Goal: Task Accomplishment & Management: Manage account settings

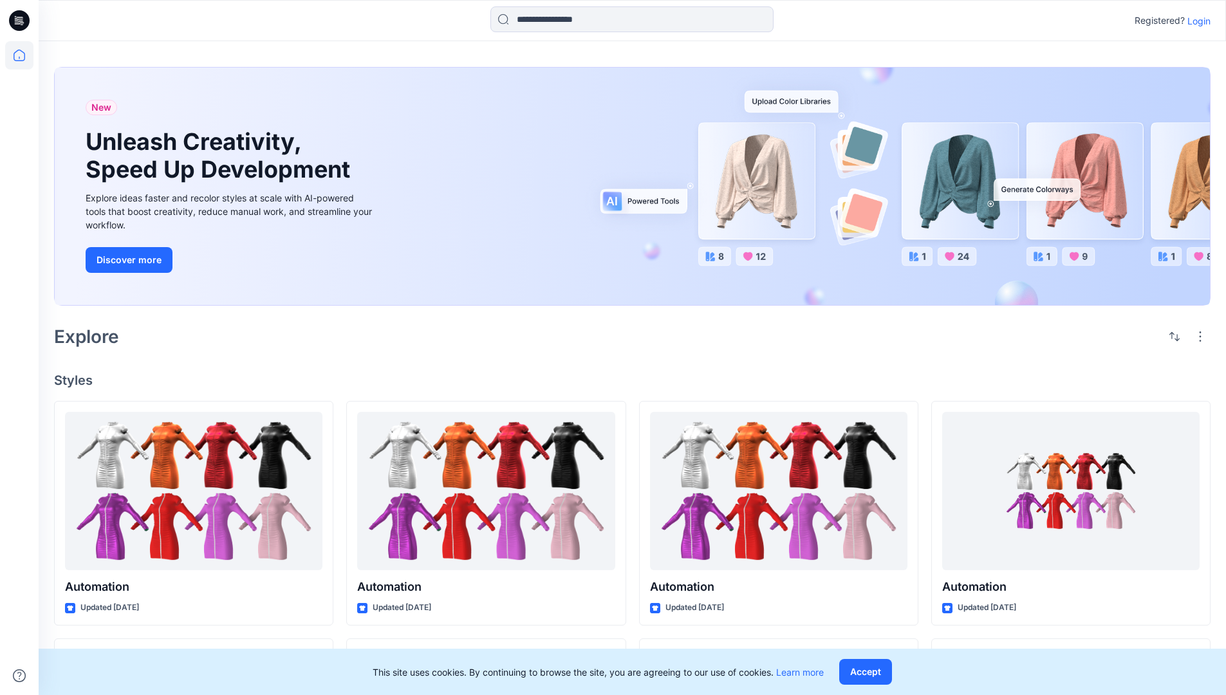
click at [1196, 21] on p "Login" at bounding box center [1199, 21] width 23 height 14
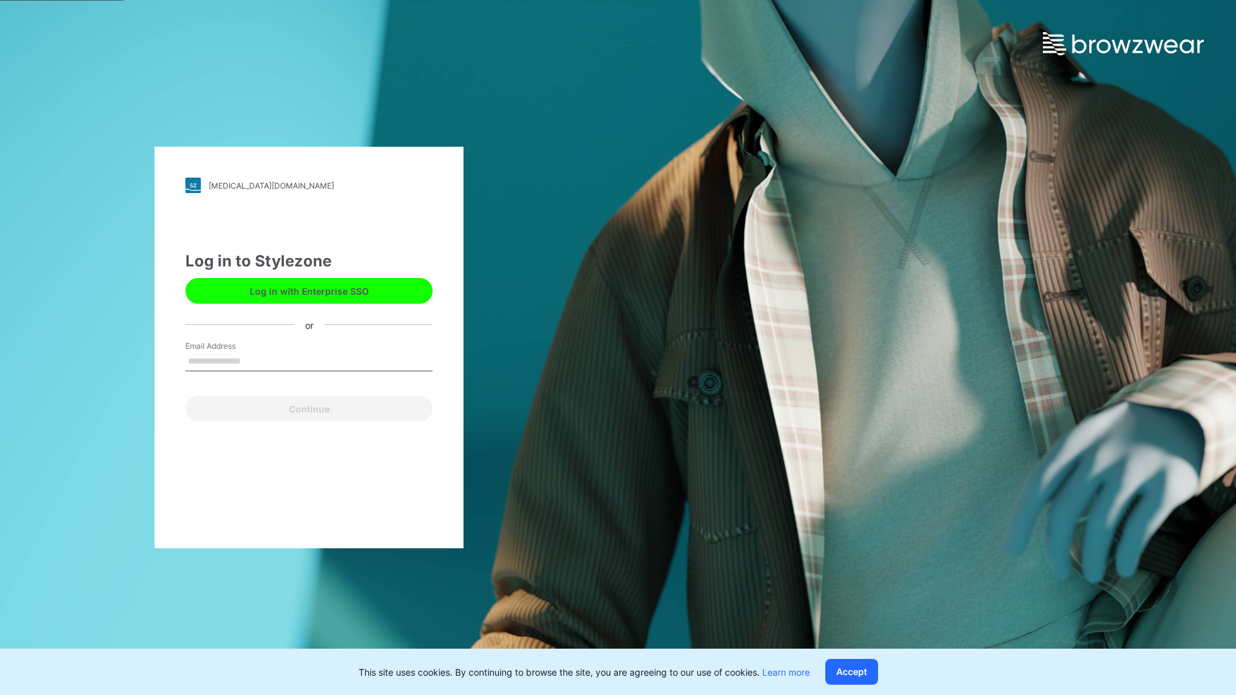
click at [254, 361] on input "Email Address" at bounding box center [308, 361] width 247 height 19
type input "**********"
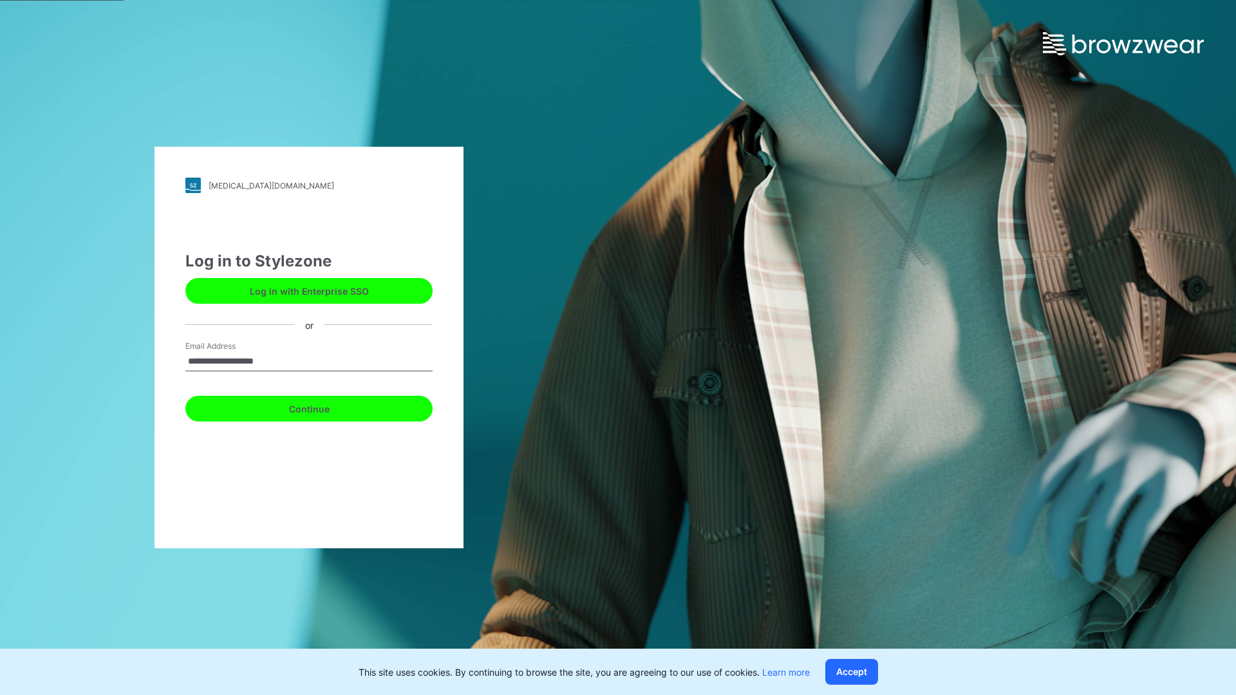
click at [323, 407] on button "Continue" at bounding box center [308, 409] width 247 height 26
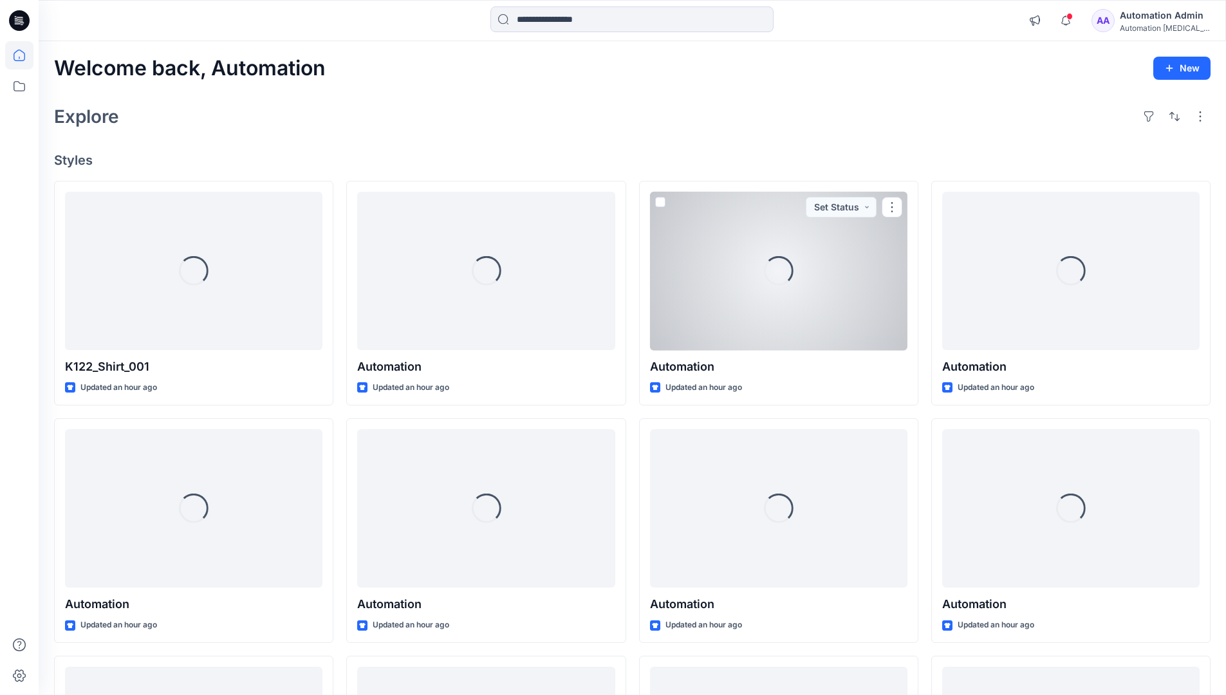
click at [24, 55] on icon at bounding box center [20, 56] width 12 height 12
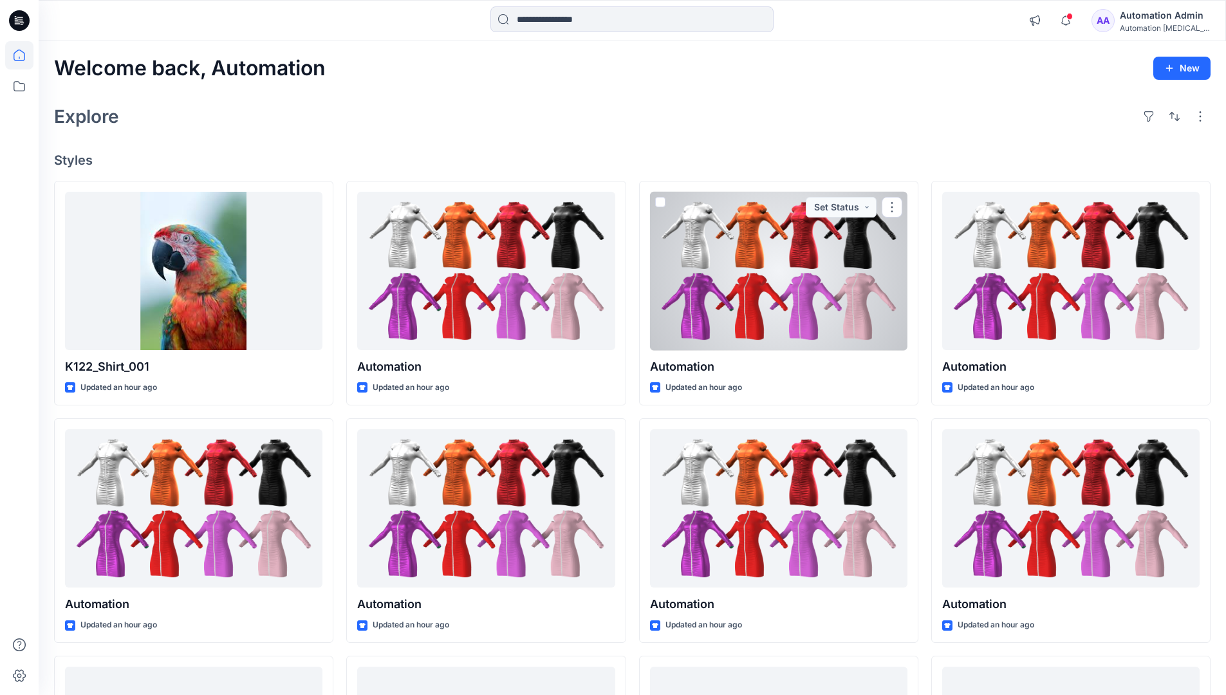
click at [1147, 24] on div "Automation [MEDICAL_DATA]..." at bounding box center [1165, 28] width 90 height 10
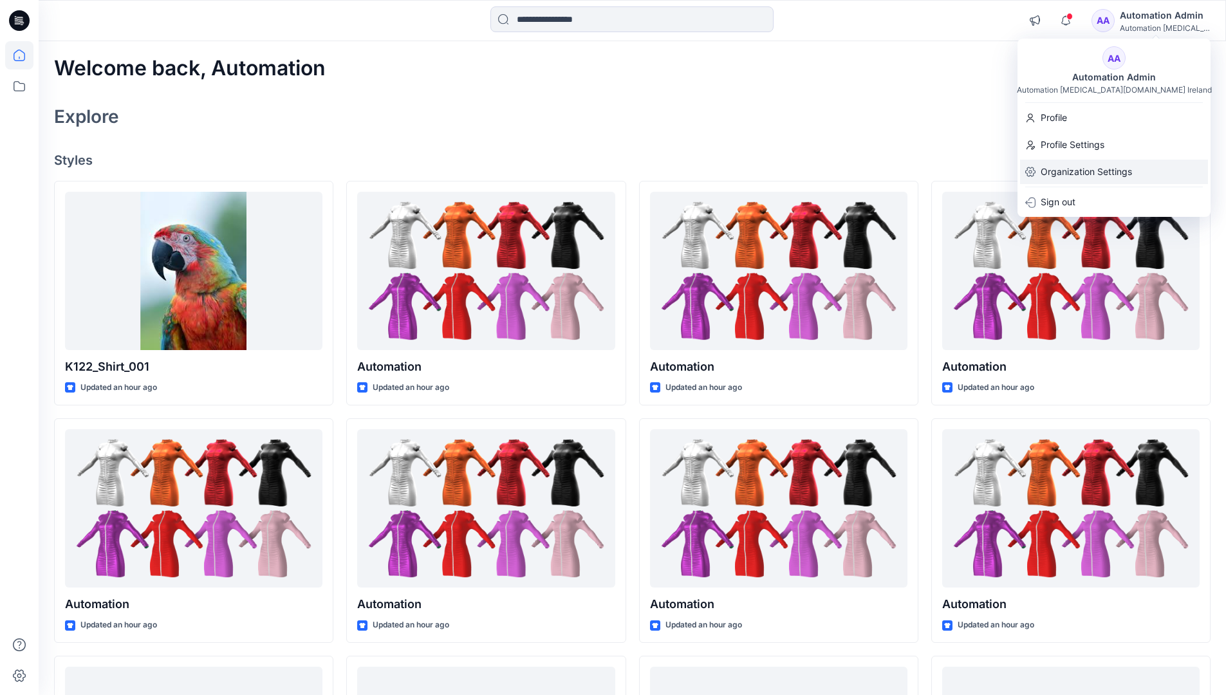
click at [1083, 174] on p "Organization Settings" at bounding box center [1086, 172] width 91 height 24
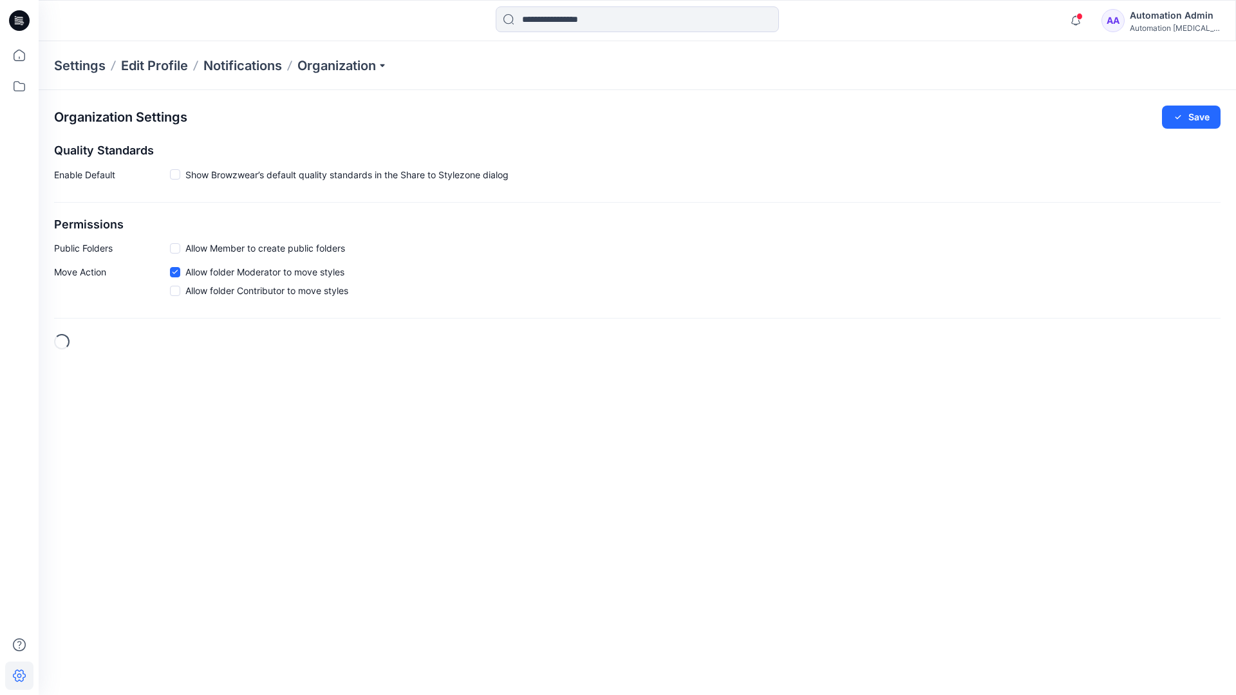
click at [177, 248] on span at bounding box center [175, 248] width 10 height 10
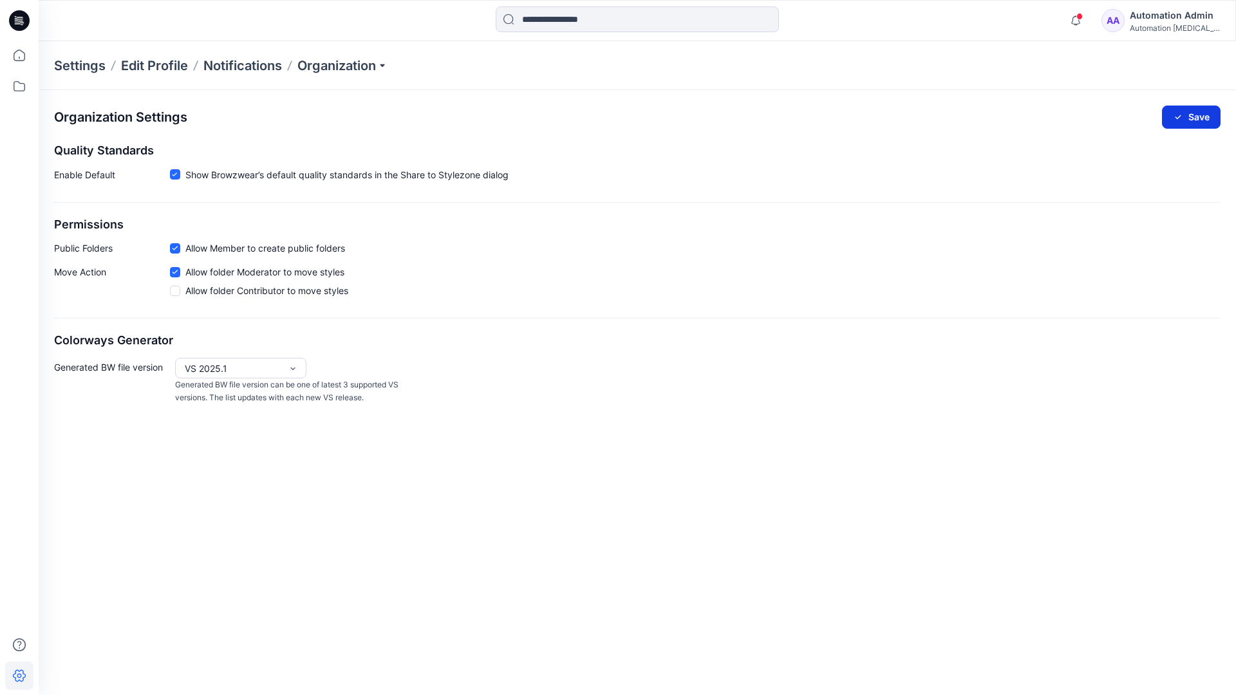
click at [1199, 113] on button "Save" at bounding box center [1191, 117] width 59 height 23
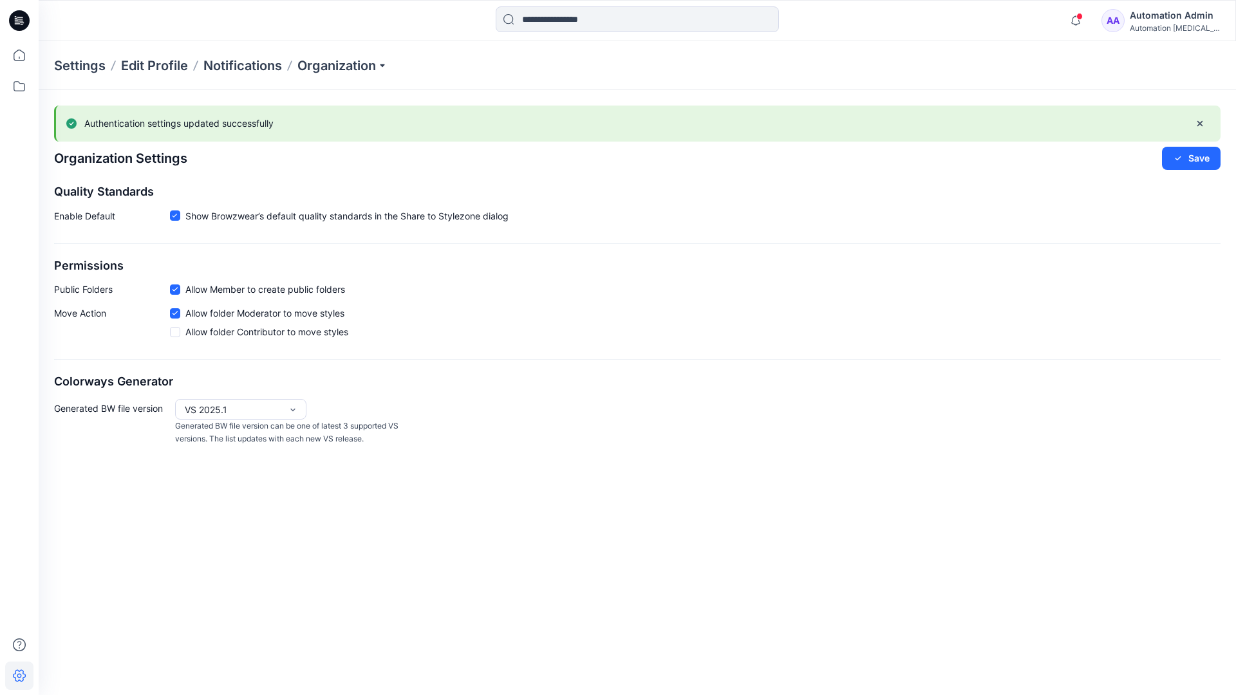
click at [1174, 28] on div "Automation [MEDICAL_DATA]..." at bounding box center [1175, 28] width 90 height 10
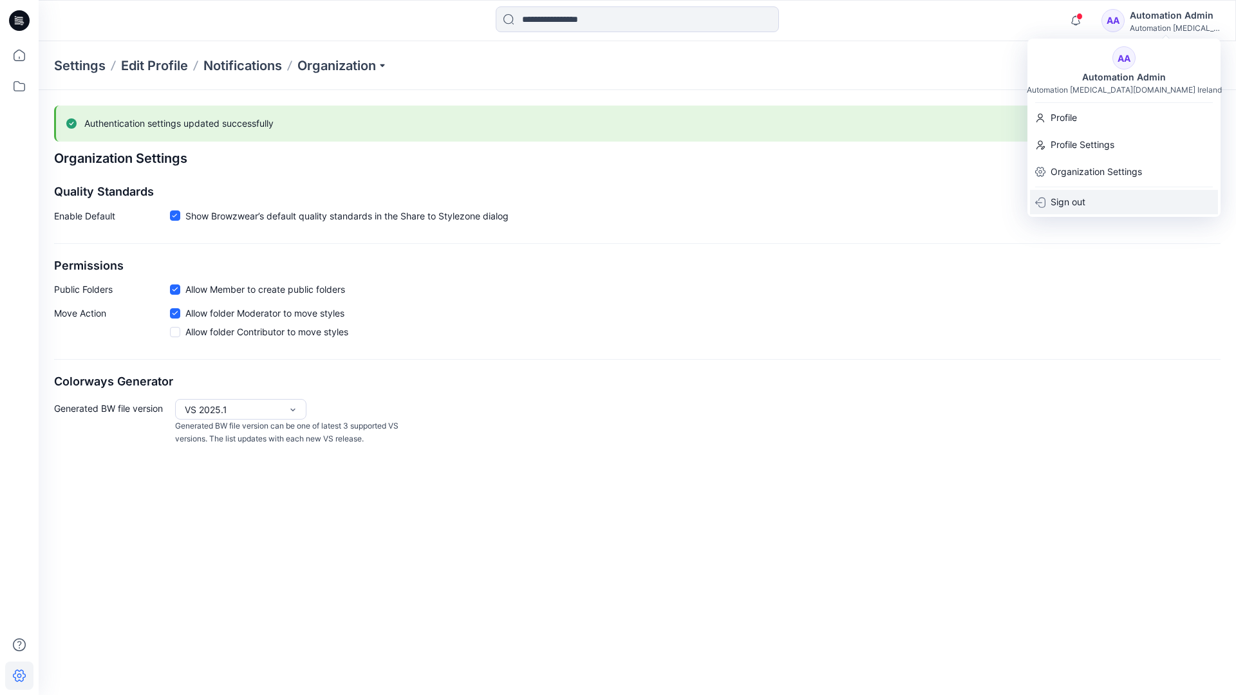
click at [1090, 200] on div "Sign out" at bounding box center [1124, 202] width 188 height 24
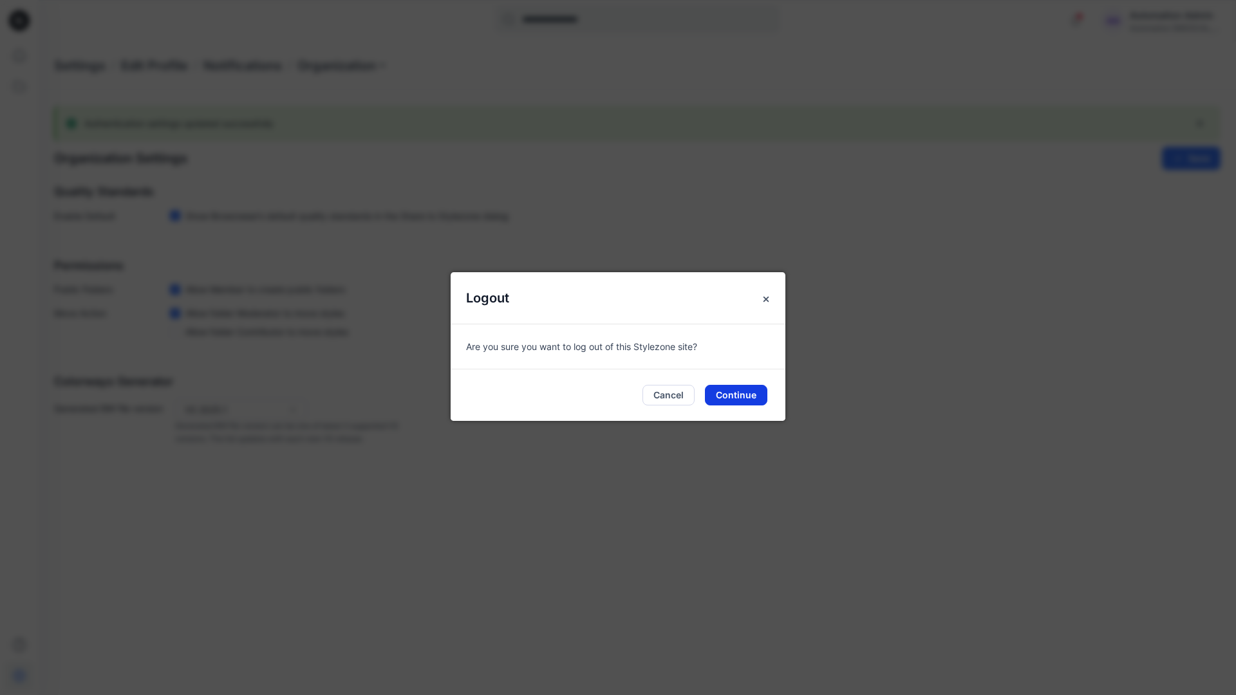
click at [746, 390] on button "Continue" at bounding box center [736, 395] width 62 height 21
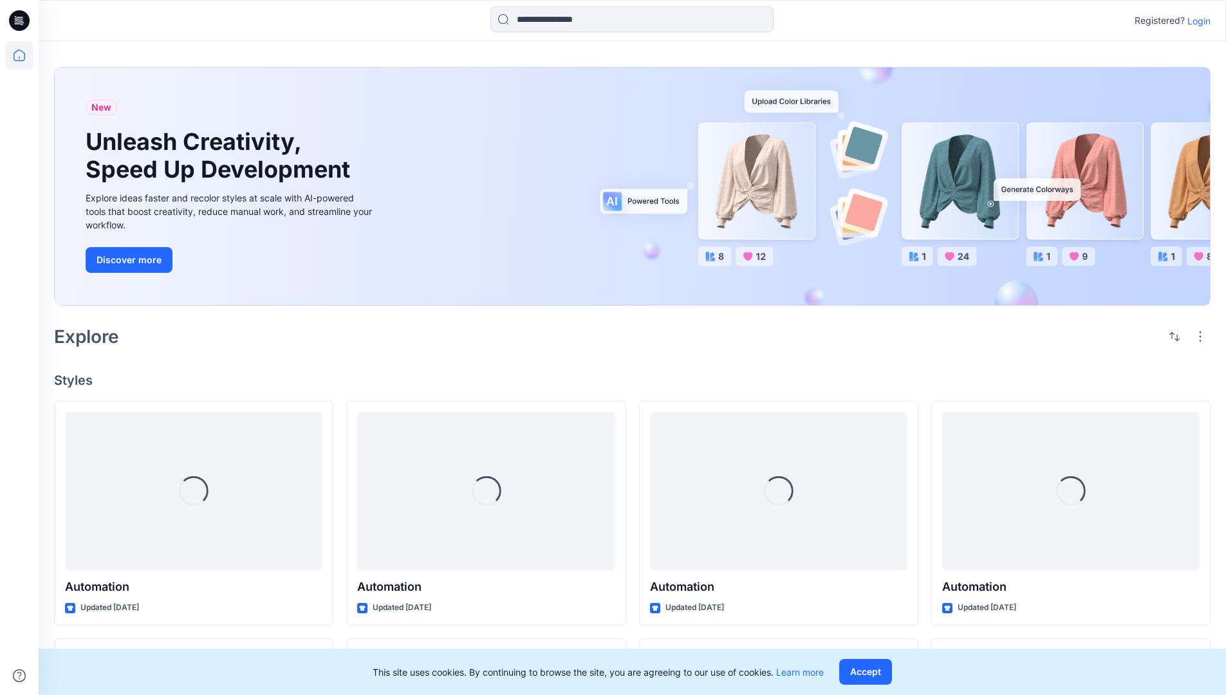
click at [1203, 21] on p "Login" at bounding box center [1199, 21] width 23 height 14
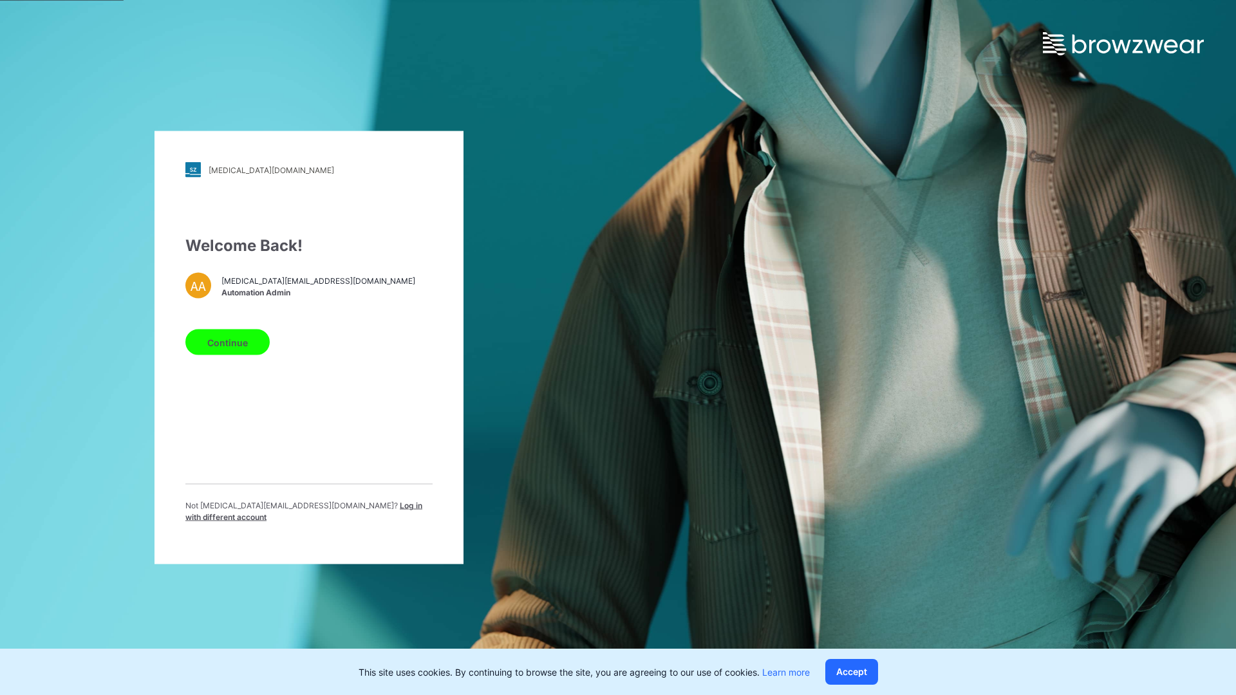
click at [329, 511] on span "Log in with different account" at bounding box center [303, 511] width 237 height 21
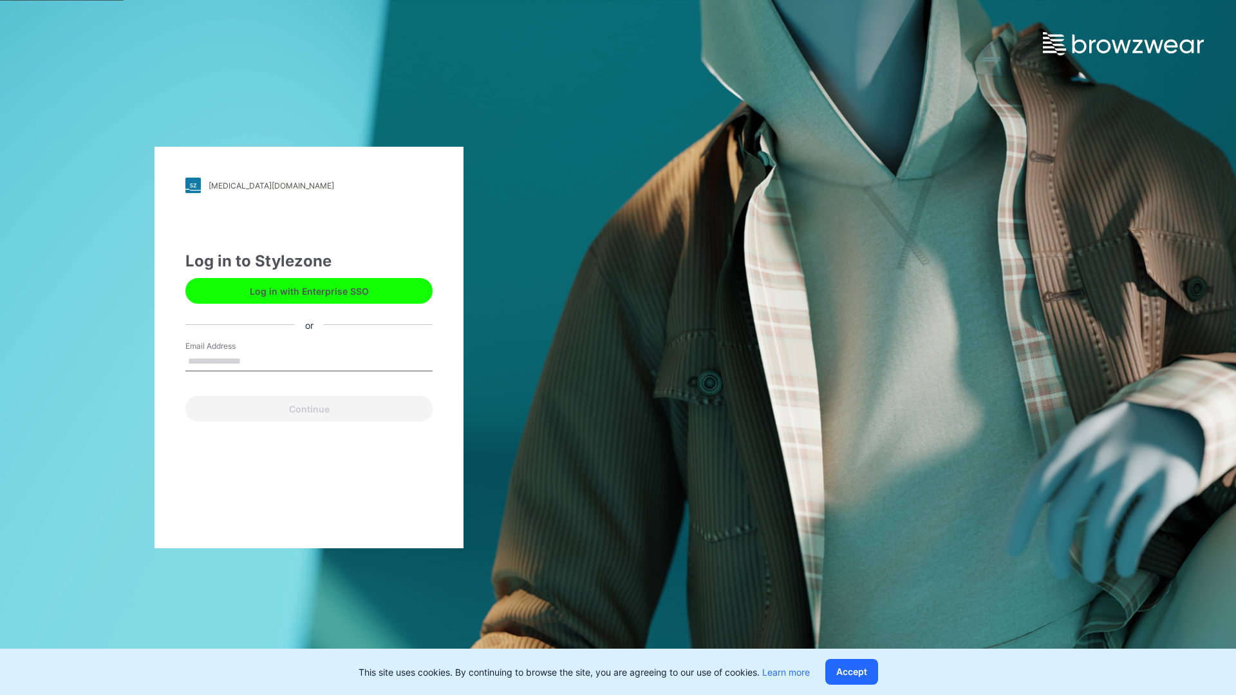
click at [274, 363] on input "Email Address" at bounding box center [308, 361] width 247 height 19
type input "**********"
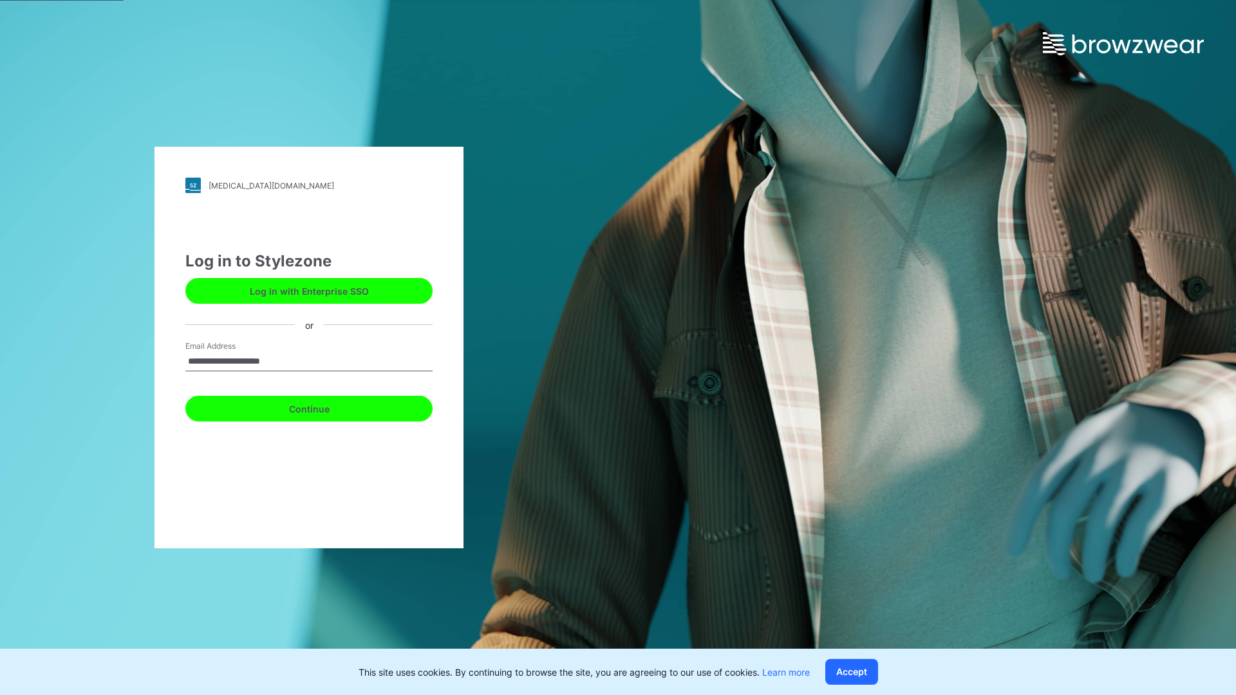
click at [312, 408] on button "Continue" at bounding box center [308, 409] width 247 height 26
